Goal: Communication & Community: Answer question/provide support

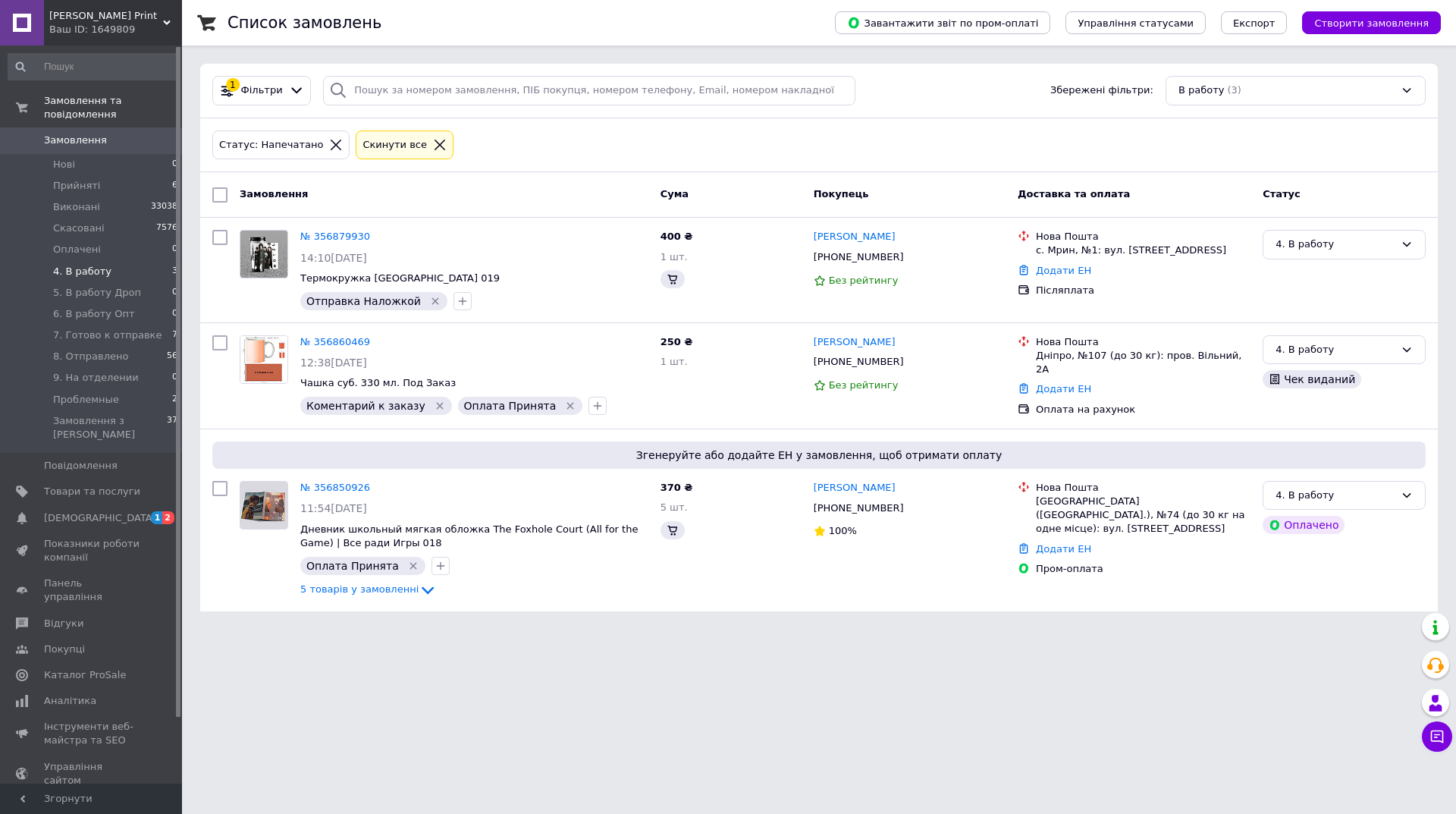
click at [64, 265] on span "4. В работу" at bounding box center [82, 272] width 59 height 14
click at [154, 239] on li "Оплачені 0" at bounding box center [93, 249] width 187 height 21
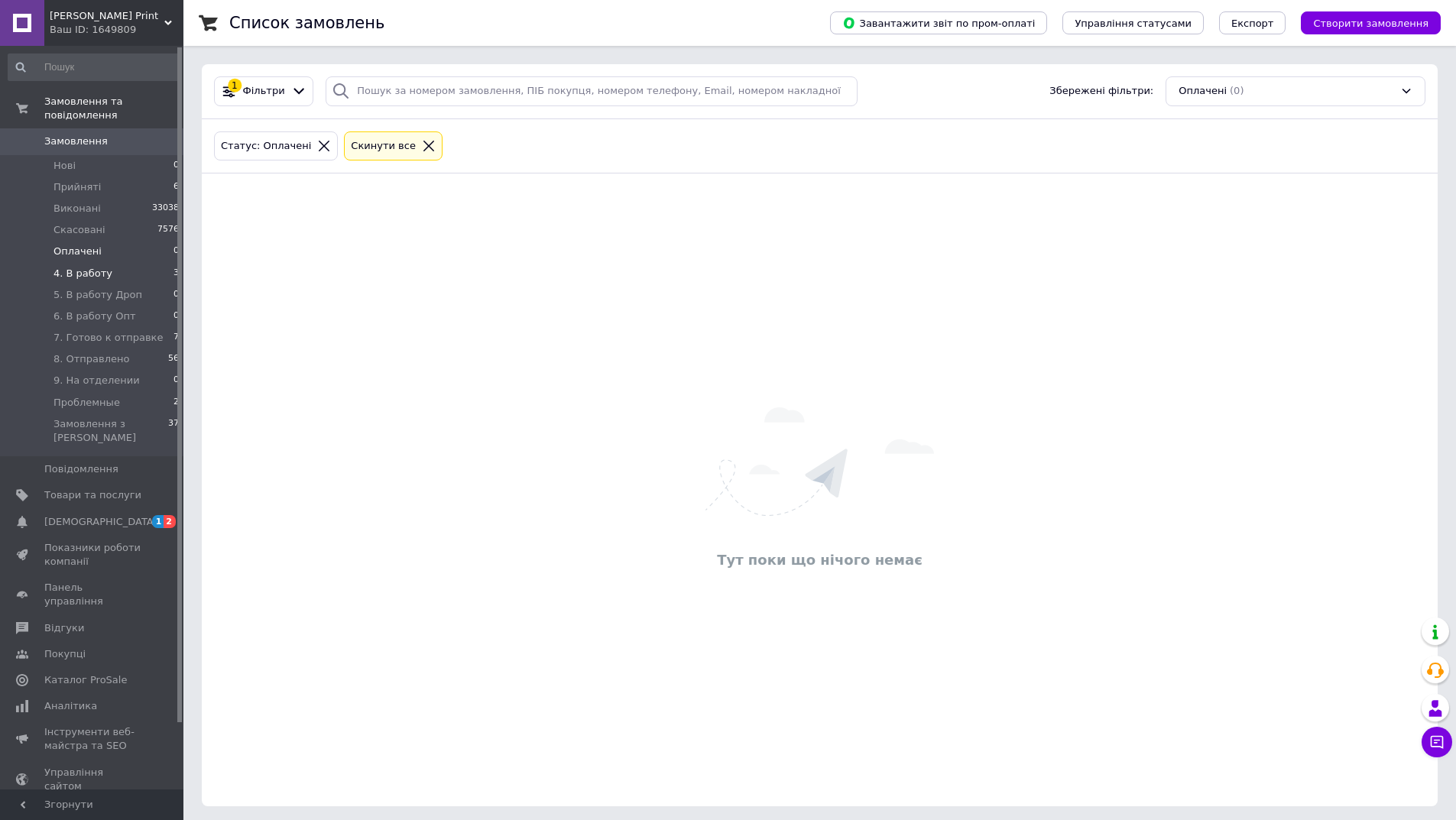
drag, startPoint x: 136, startPoint y: 273, endPoint x: 143, endPoint y: 264, distance: 11.4
click at [142, 265] on ul "Нові 0 Прийняті 6 Виконані 33038 Скасовані 7576 Оплачені 0 4. В работу 3 5. В р…" at bounding box center [94, 305] width 188 height 302
click at [143, 263] on li "4. В работу 3" at bounding box center [94, 273] width 188 height 21
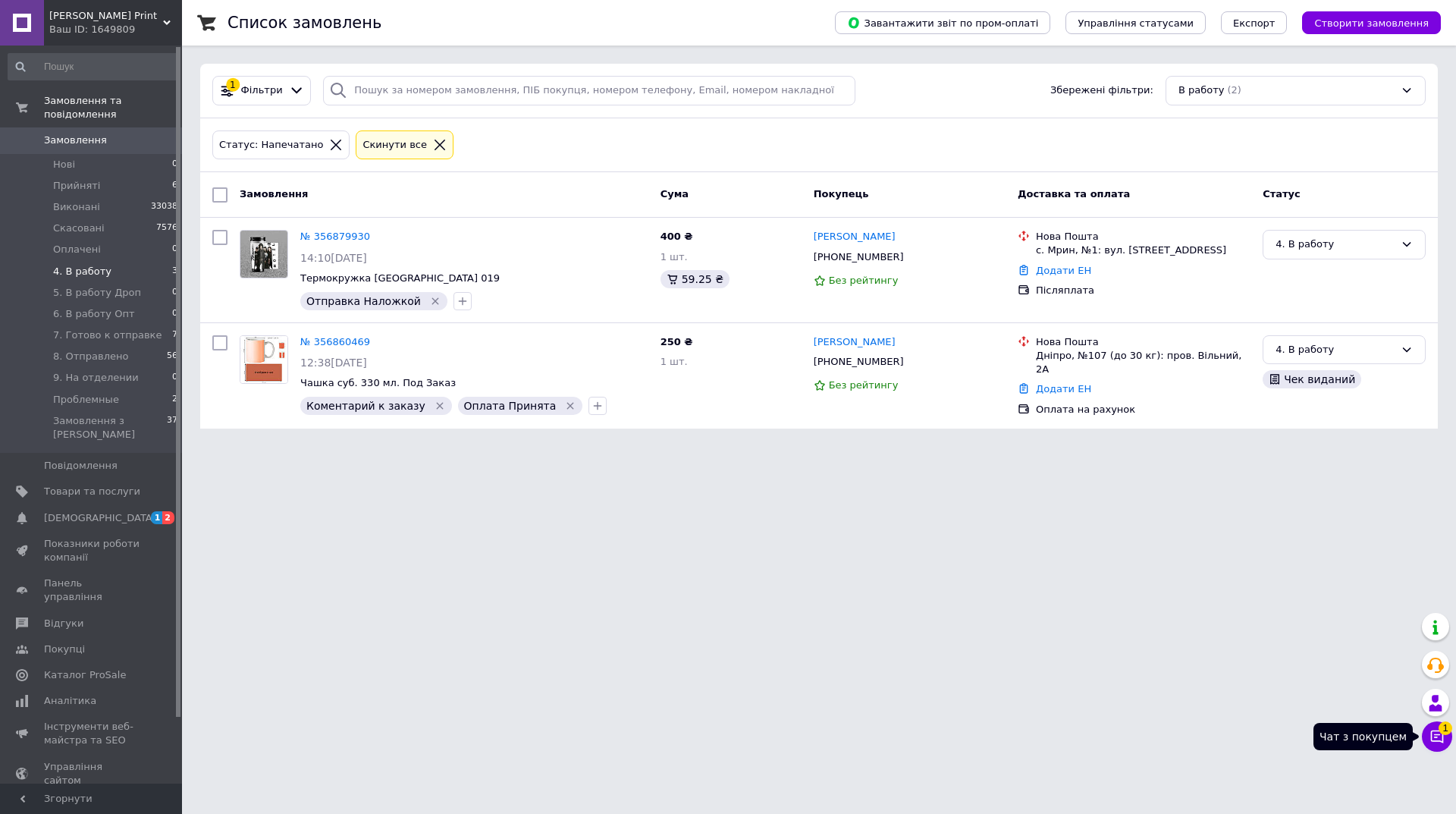
click at [1438, 729] on button "Чат з покупцем 1" at bounding box center [1437, 737] width 31 height 31
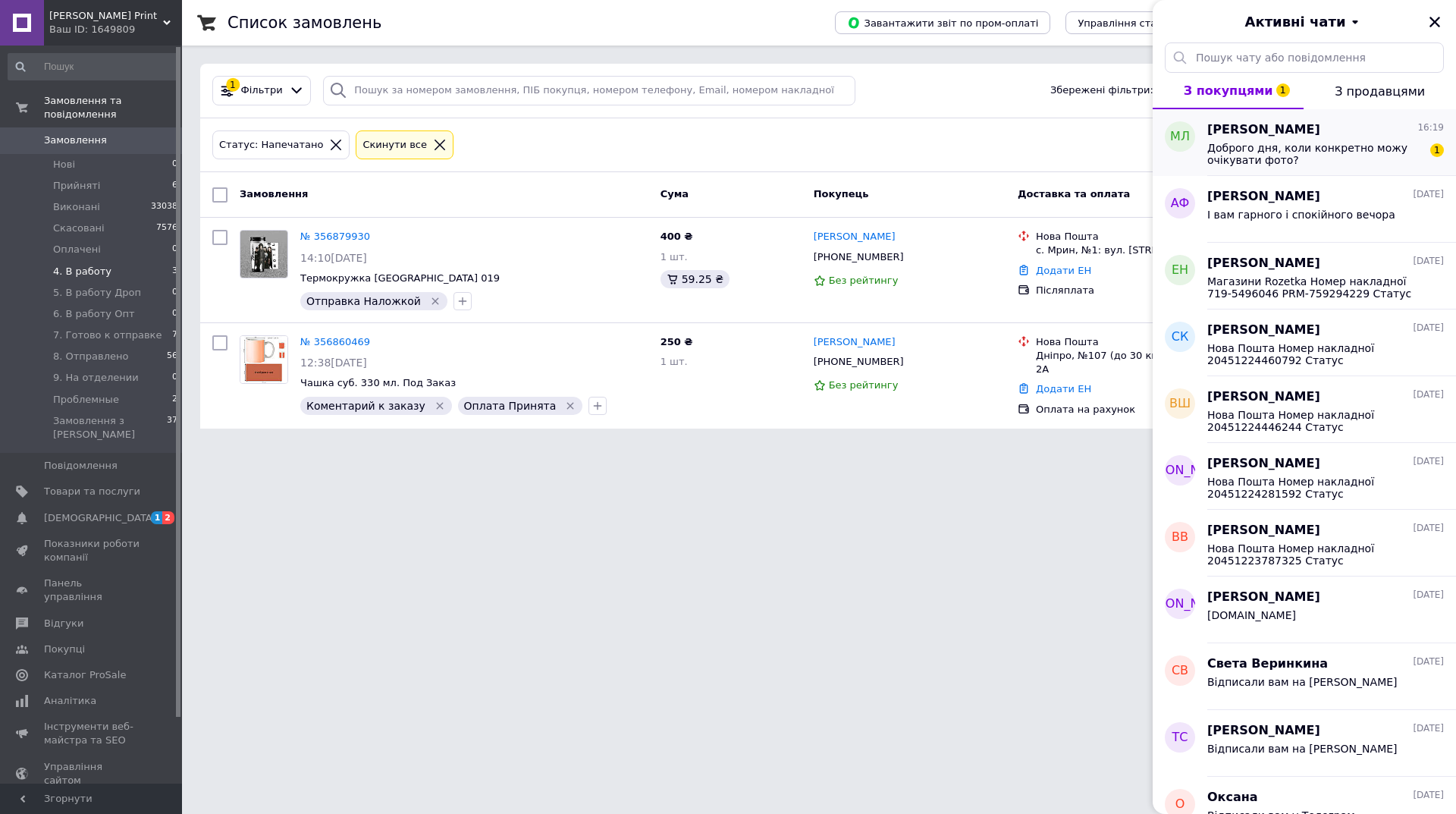
click at [1276, 165] on span "Доброго дня, коли конкретно можу очікувати фото?" at bounding box center [1315, 155] width 215 height 25
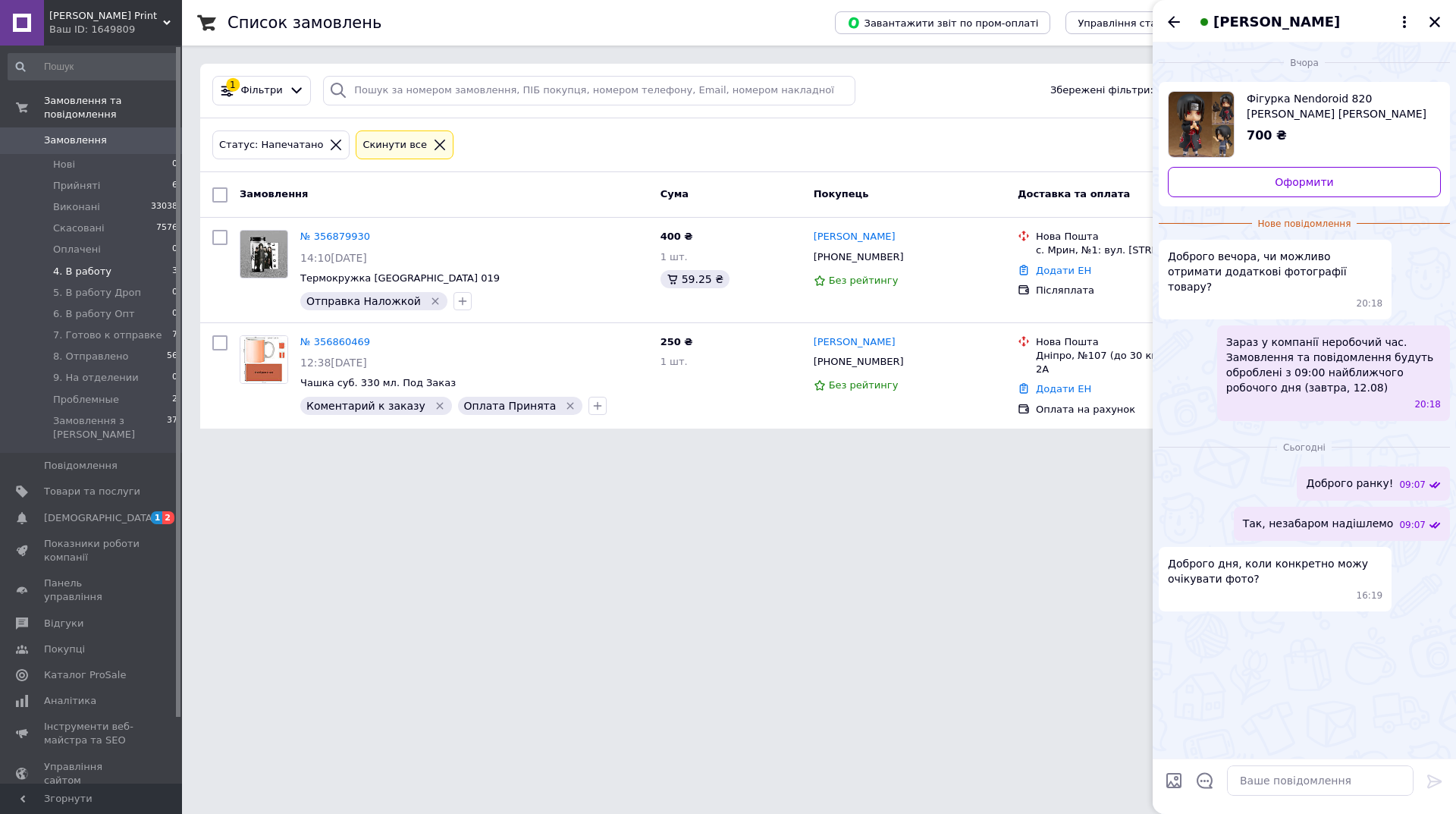
click at [1355, 763] on div at bounding box center [1320, 781] width 198 height 42
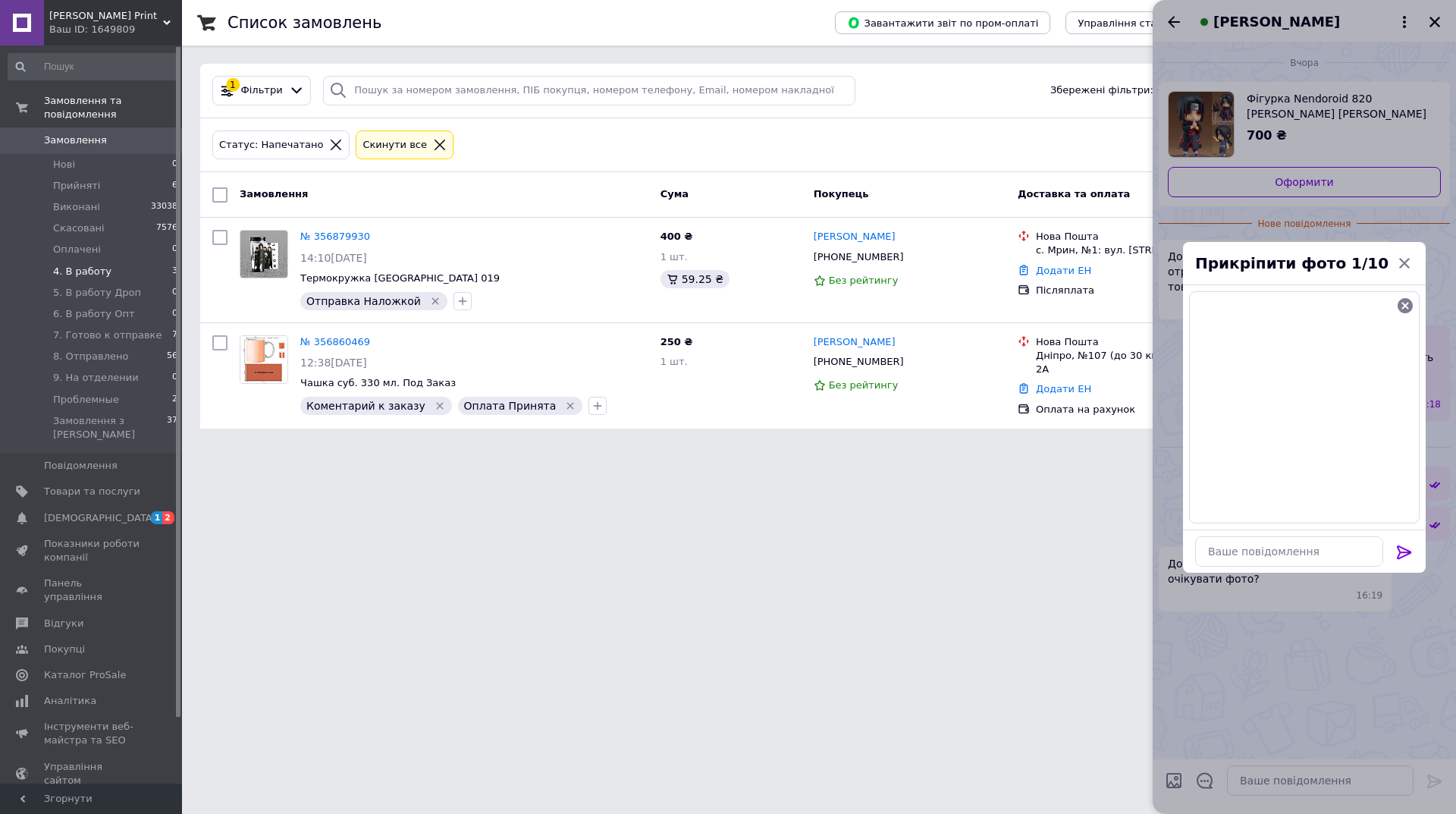
click at [1417, 544] on div at bounding box center [1404, 555] width 31 height 36
click at [1403, 551] on icon at bounding box center [1404, 552] width 14 height 14
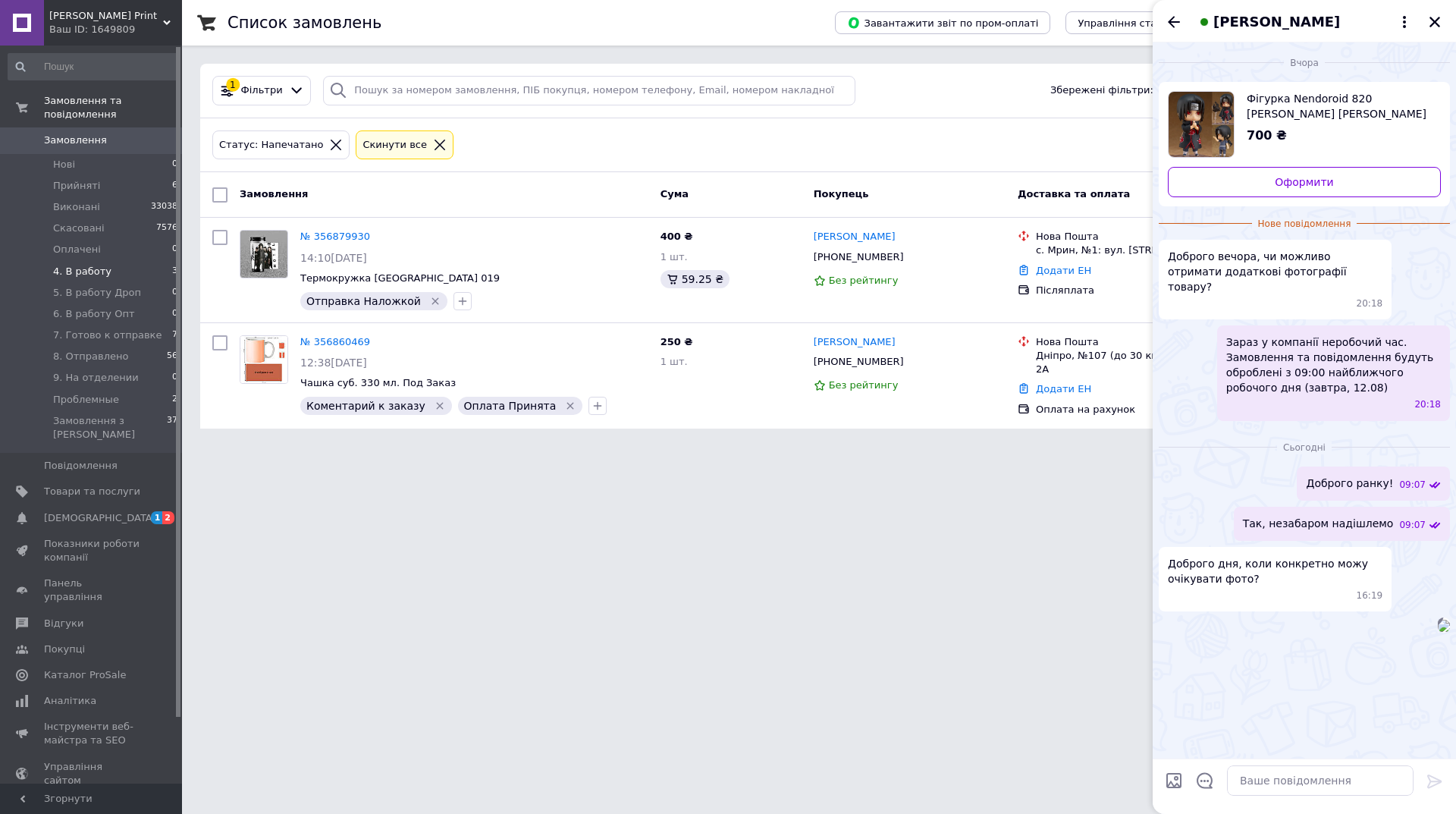
click at [1302, 783] on div at bounding box center [1320, 781] width 198 height 42
click at [1302, 780] on textarea at bounding box center [1320, 781] width 187 height 31
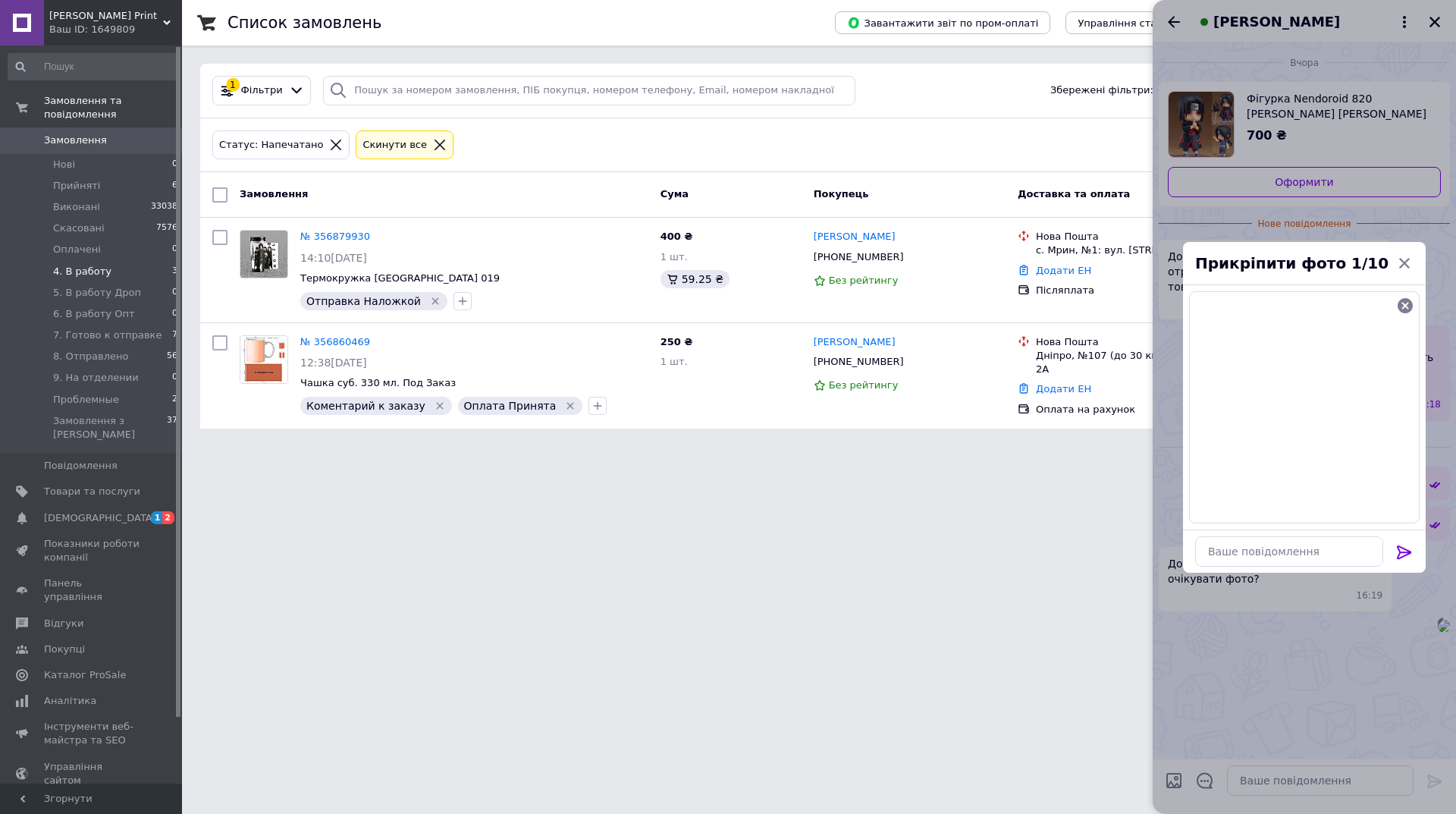
drag, startPoint x: 1396, startPoint y: 547, endPoint x: 1438, endPoint y: 541, distance: 42.4
click at [1397, 547] on icon at bounding box center [1404, 552] width 18 height 18
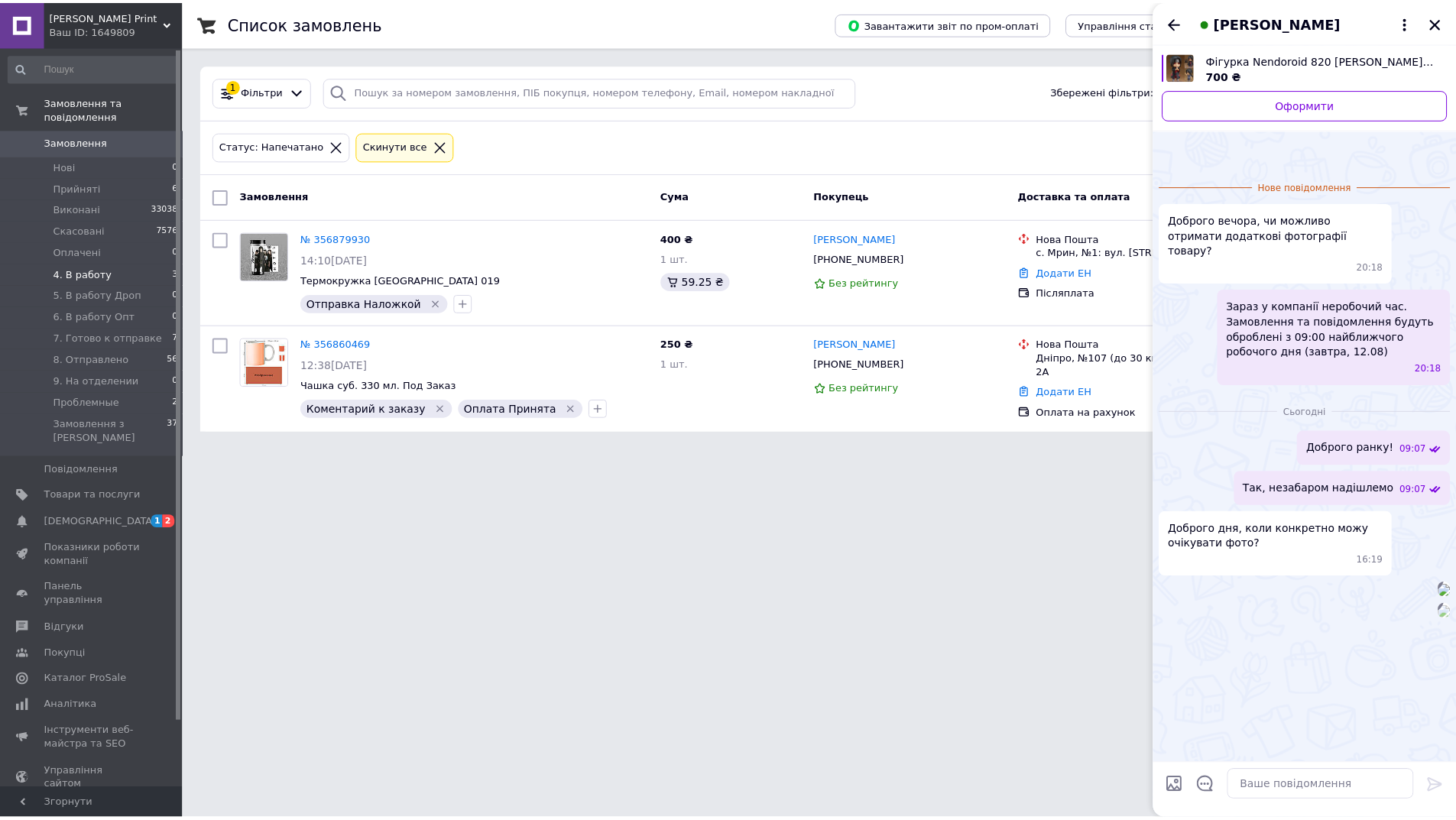
scroll to position [274, 0]
click at [1432, 19] on div "[PERSON_NAME]" at bounding box center [1315, 21] width 306 height 42
click at [1444, 31] on button "Закрити" at bounding box center [1446, 22] width 19 height 19
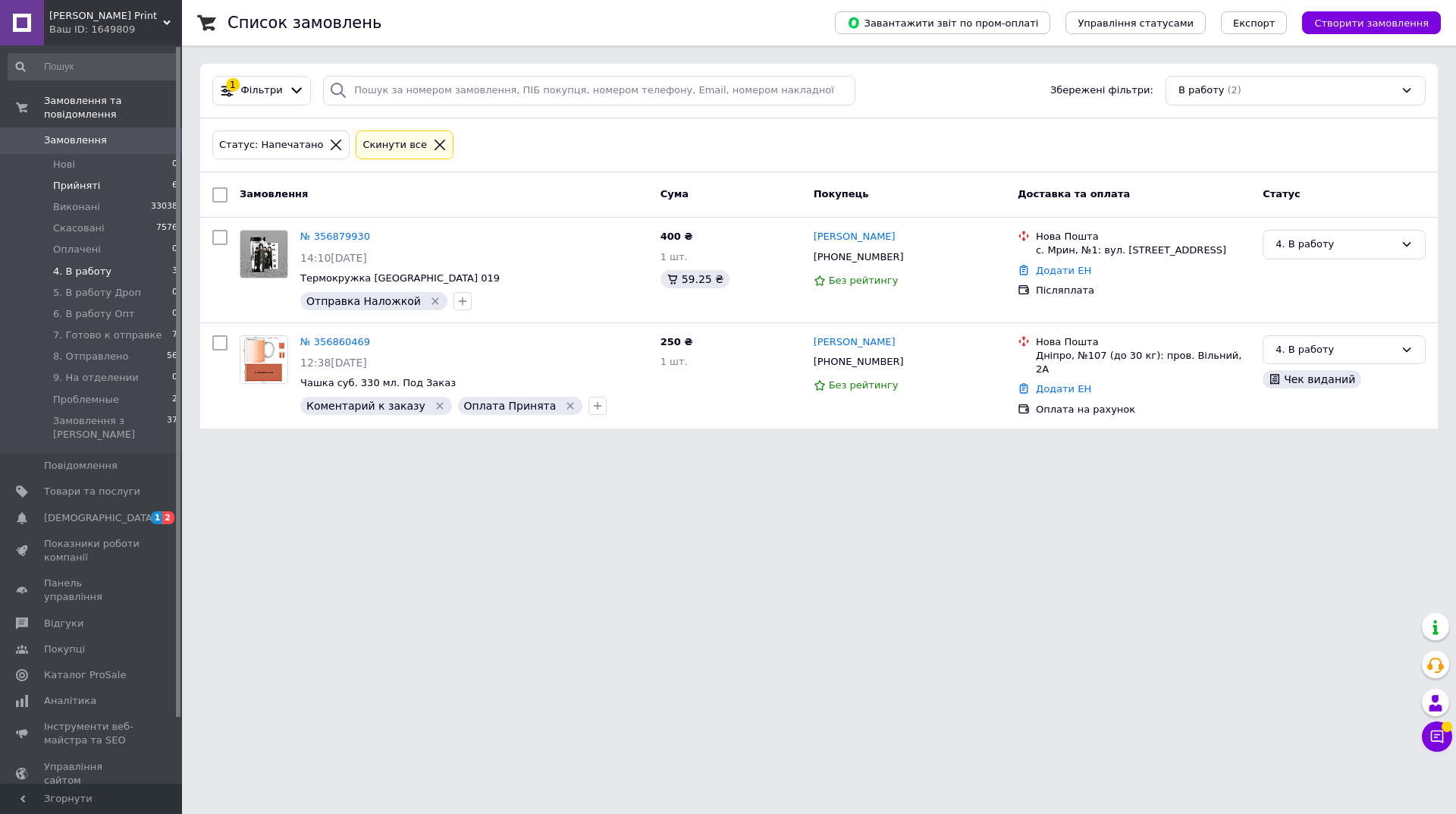
click at [136, 176] on li "Прийняті 6" at bounding box center [93, 186] width 187 height 21
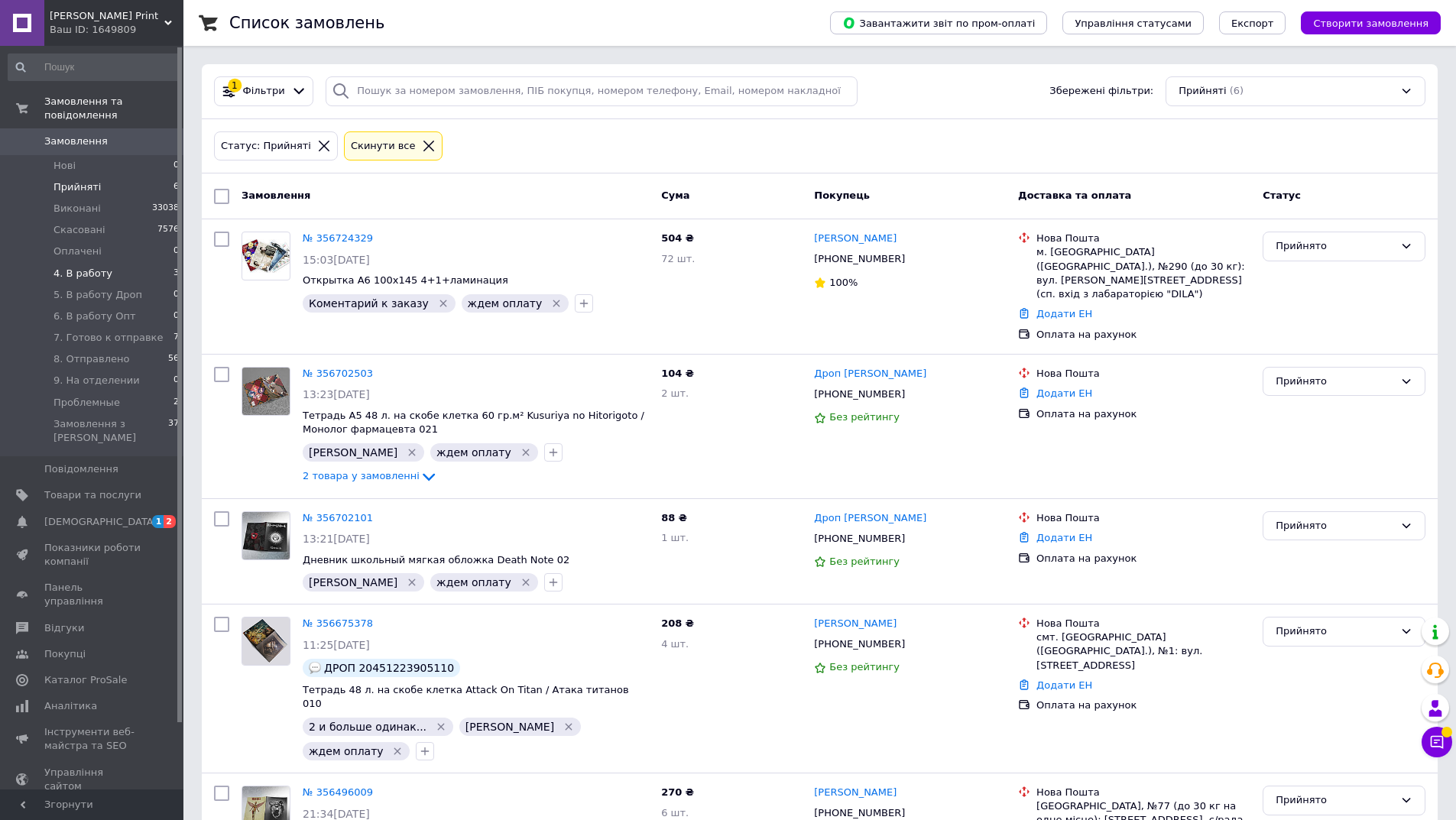
click at [154, 263] on li "4. В работу 3" at bounding box center [94, 273] width 188 height 21
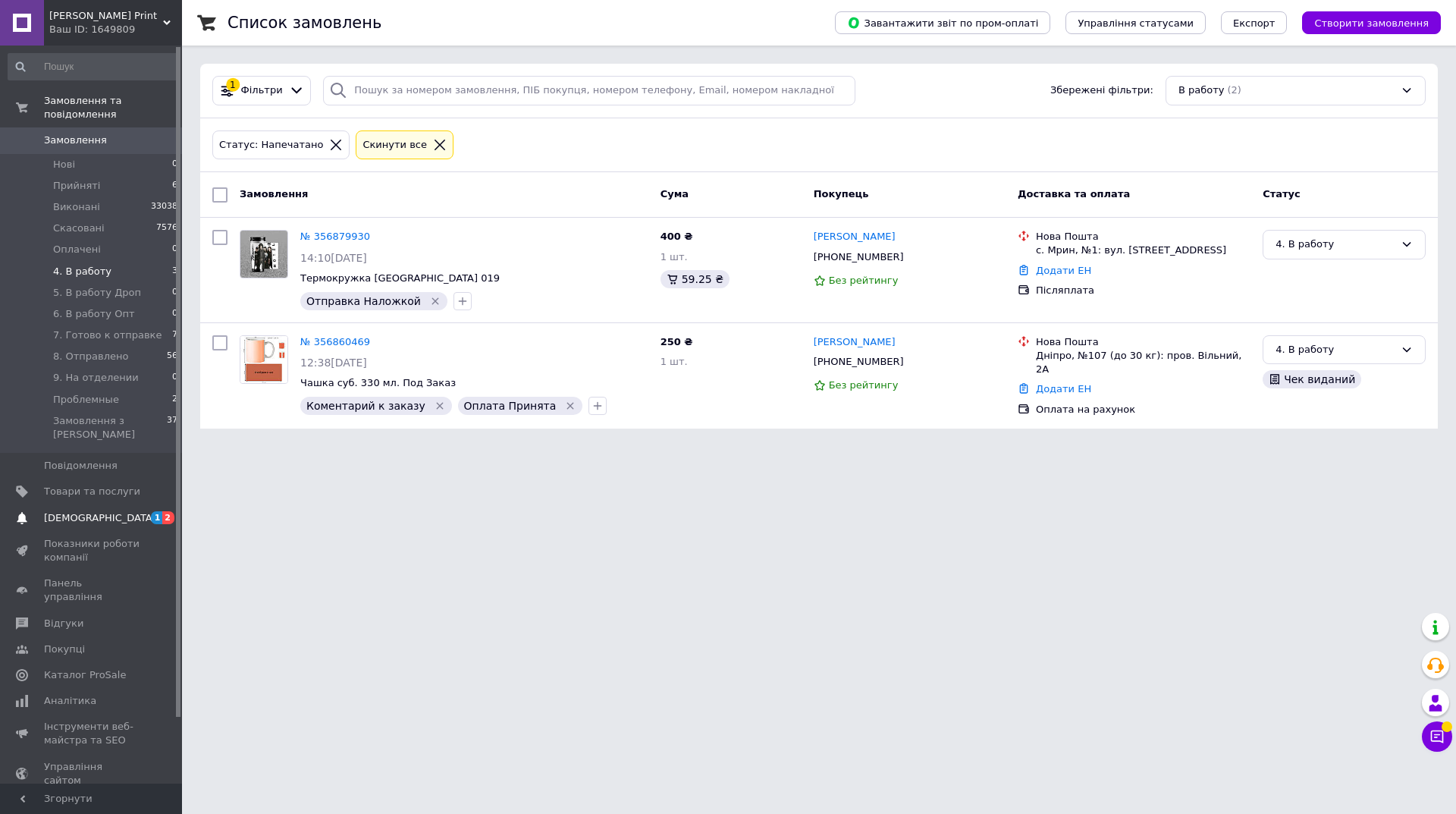
click at [70, 511] on span "[DEMOGRAPHIC_DATA]" at bounding box center [100, 518] width 112 height 14
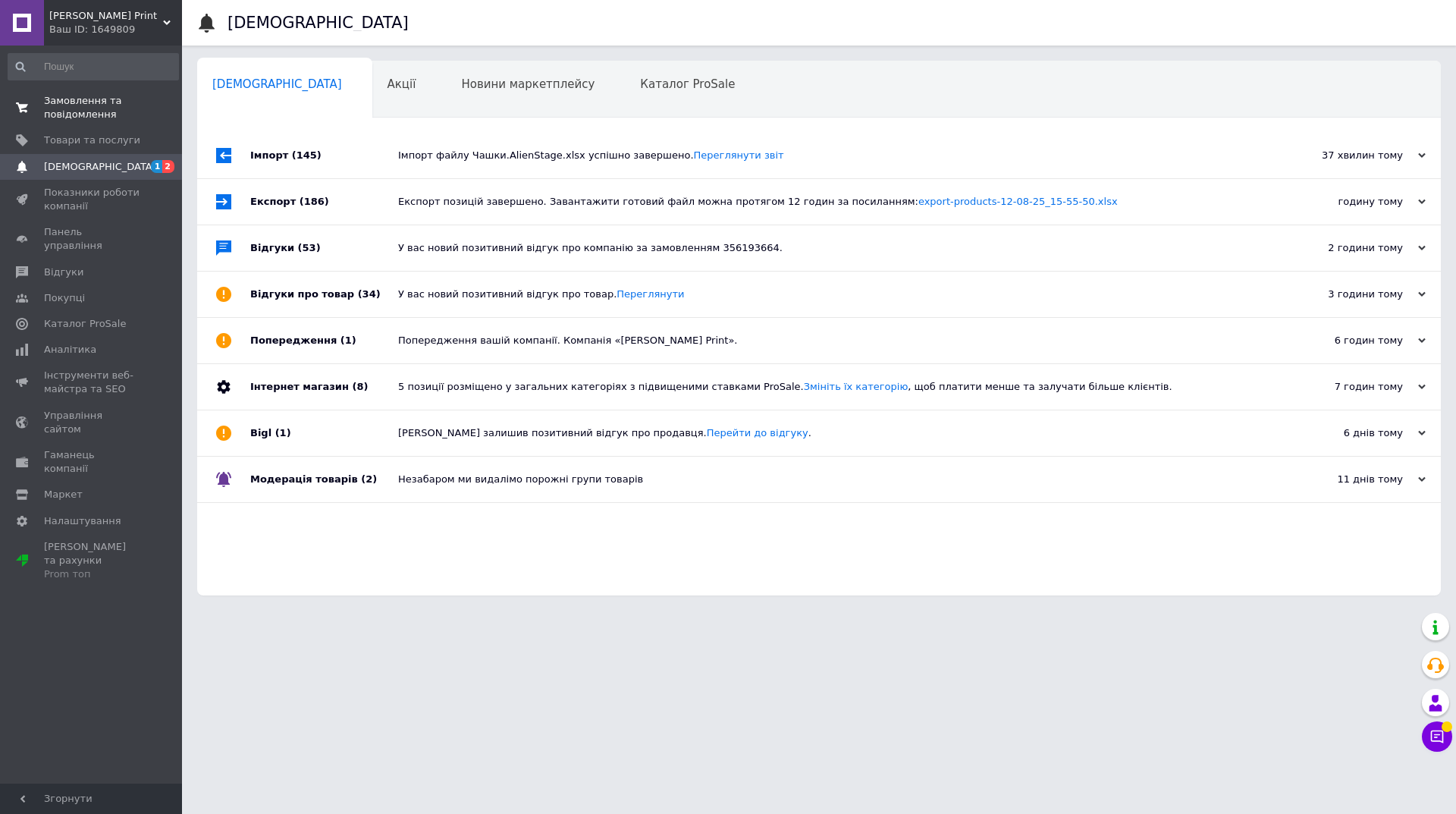
click at [101, 113] on span "Замовлення та повідомлення" at bounding box center [92, 107] width 97 height 27
